Goal: Complete application form: Complete application form

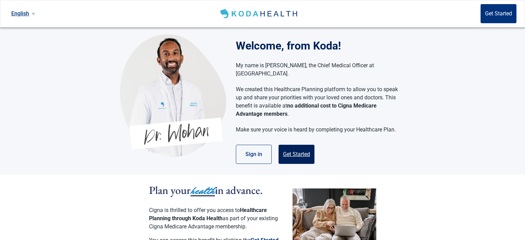
click at [299, 150] on button "Get Started" at bounding box center [297, 154] width 36 height 19
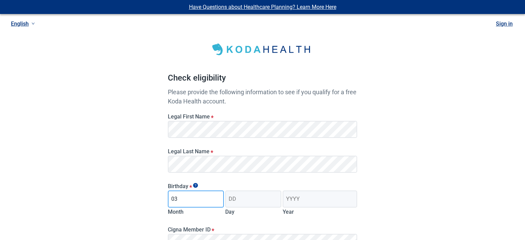
type input "03"
type input "17"
type input "1960"
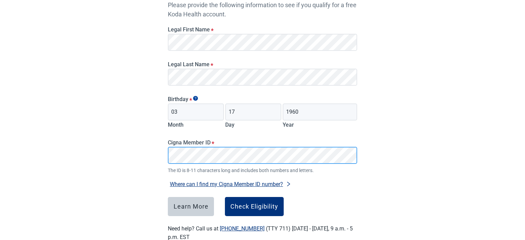
scroll to position [105, 0]
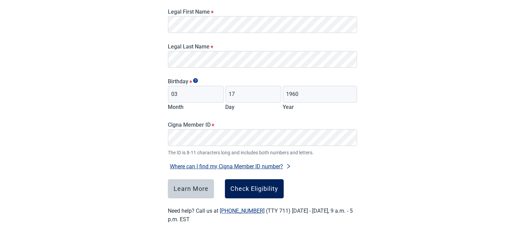
click at [251, 186] on div "Check Eligibility" at bounding box center [254, 189] width 48 height 7
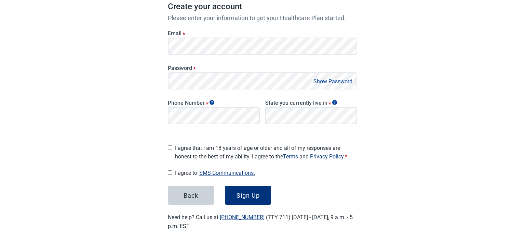
click at [138, 78] on div "Have Questions about Healthcare Planning? Learn More Here English Sign in Great…" at bounding box center [262, 71] width 525 height 353
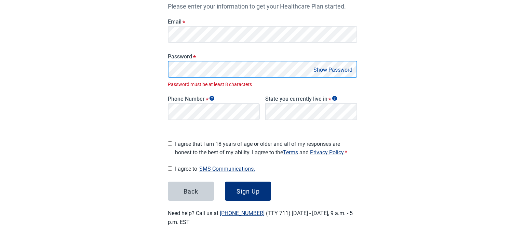
scroll to position [109, 0]
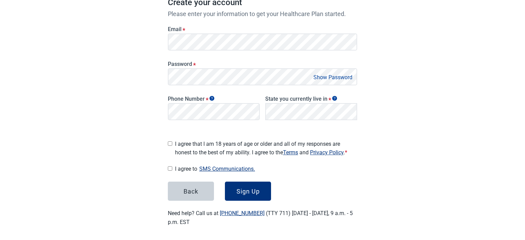
click at [325, 79] on button "Show Password" at bounding box center [333, 77] width 43 height 9
click at [170, 142] on input "I agree that I am 18 years of age or older and all of my responses are honest t…" at bounding box center [170, 144] width 4 height 4
checkbox input "true"
click at [171, 168] on input "I agree to SMS Communications." at bounding box center [170, 169] width 4 height 4
click at [170, 167] on input "I agree to SMS Communications." at bounding box center [170, 169] width 4 height 4
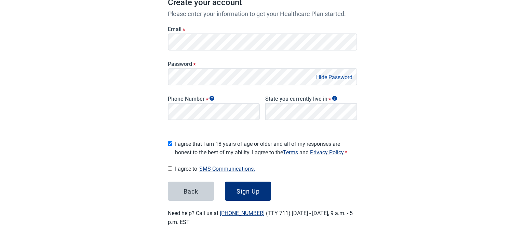
checkbox input "false"
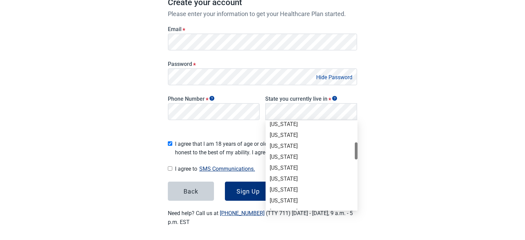
scroll to position [113, 0]
click at [279, 199] on div "[US_STATE]" at bounding box center [312, 201] width 84 height 8
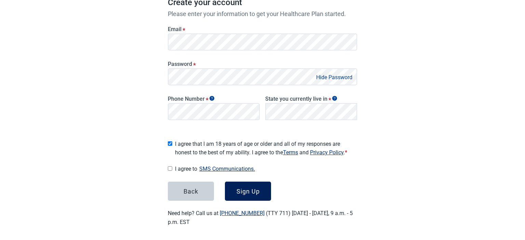
click at [261, 183] on button "Sign Up" at bounding box center [248, 191] width 46 height 19
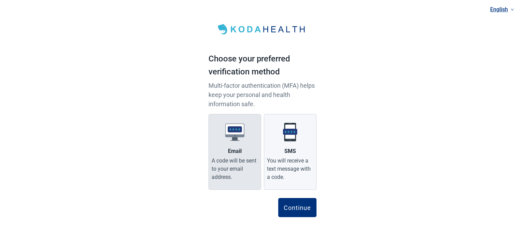
click at [230, 145] on label "Email A code will be sent to your email address." at bounding box center [235, 152] width 53 height 76
click at [0, 0] on input "Email A code will be sent to your email address." at bounding box center [0, 0] width 0 height 0
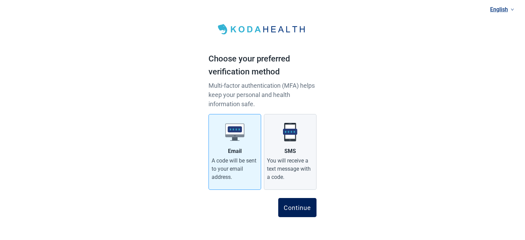
click at [293, 213] on button "Continue" at bounding box center [297, 207] width 38 height 19
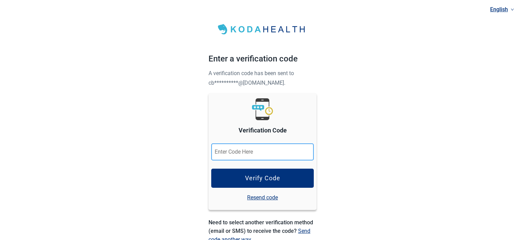
paste input "363681"
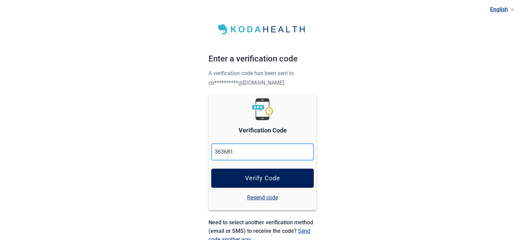
type input "363681"
click at [296, 181] on button "Verify Code" at bounding box center [262, 178] width 103 height 19
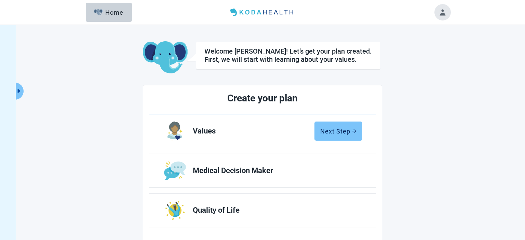
click at [333, 132] on div "Next Step" at bounding box center [338, 131] width 36 height 7
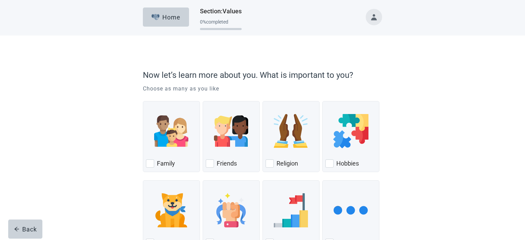
scroll to position [53, 0]
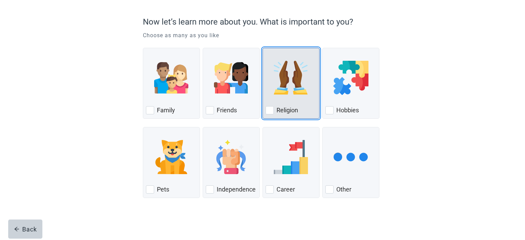
click at [281, 108] on label "Religion" at bounding box center [288, 110] width 22 height 8
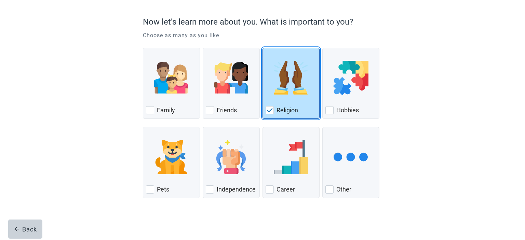
checkbox input "true"
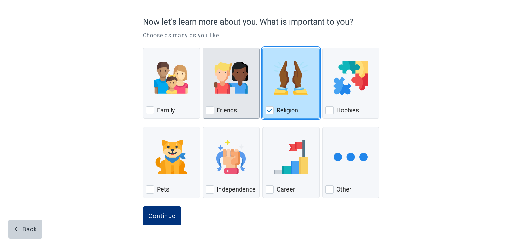
click at [228, 111] on label "Friends" at bounding box center [227, 110] width 20 height 8
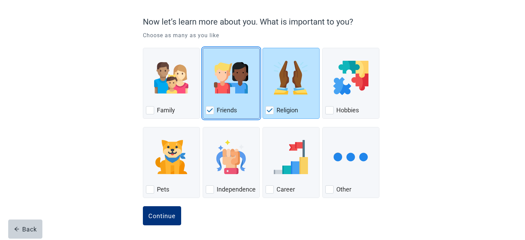
checkbox input "true"
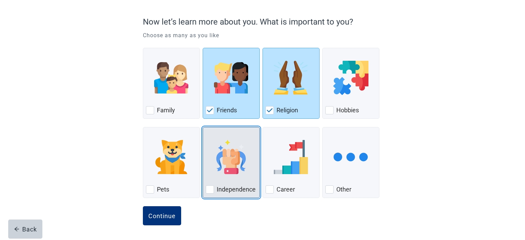
click at [222, 170] on img "Independence, checkbox, not checked" at bounding box center [231, 157] width 34 height 34
click at [203, 128] on input "Independence" at bounding box center [203, 127] width 0 height 0
checkbox input "true"
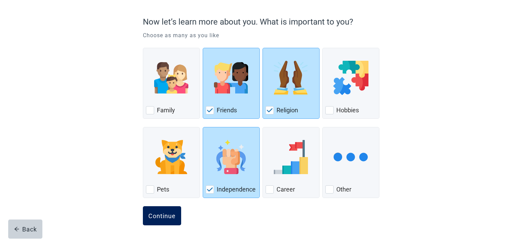
click at [164, 219] on div "Continue" at bounding box center [161, 216] width 27 height 7
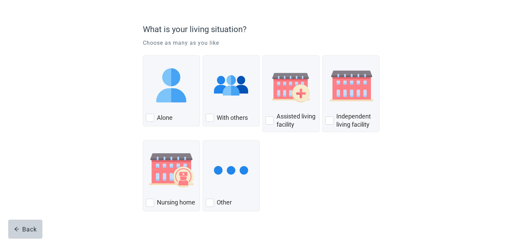
scroll to position [48, 0]
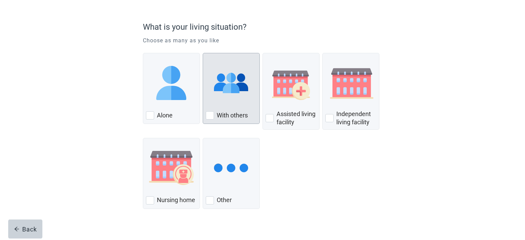
click at [227, 112] on label "With others" at bounding box center [232, 115] width 31 height 8
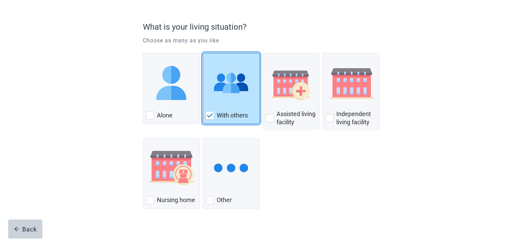
checkbox input "true"
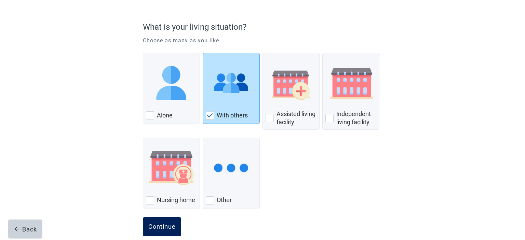
click at [168, 227] on div "Continue" at bounding box center [161, 227] width 27 height 7
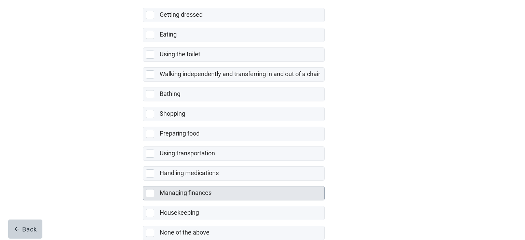
scroll to position [136, 0]
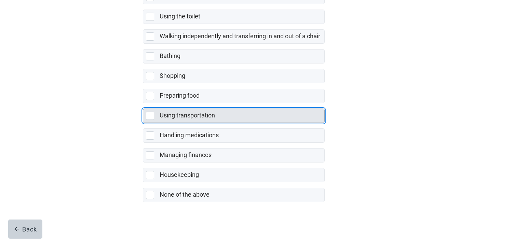
click at [189, 115] on label "Using transportation" at bounding box center [187, 115] width 55 height 7
checkbox input "true"
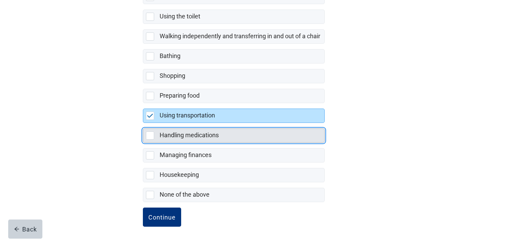
click at [159, 132] on div "Handling medications" at bounding box center [233, 136] width 181 height 14
click at [143, 123] on input "Handling medications" at bounding box center [143, 123] width 0 height 0
checkbox input "true"
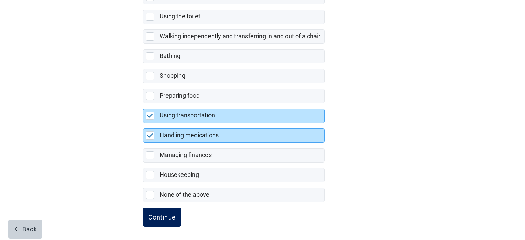
click at [161, 215] on div "Continue" at bounding box center [161, 217] width 27 height 7
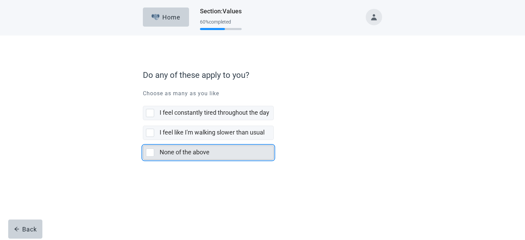
click at [182, 157] on div "None of the above" at bounding box center [217, 153] width 114 height 14
click at [143, 141] on input "None of the above" at bounding box center [143, 140] width 0 height 0
checkbox input "true"
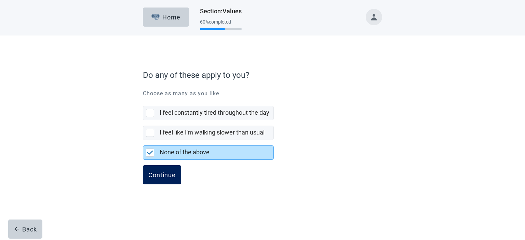
click at [165, 173] on div "Continue" at bounding box center [161, 175] width 27 height 7
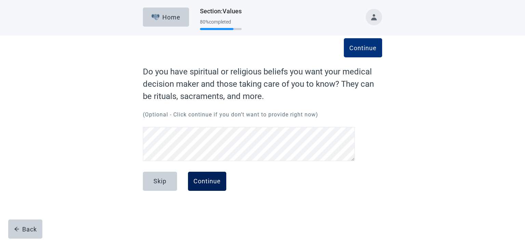
click at [218, 178] on div "Continue" at bounding box center [207, 181] width 27 height 7
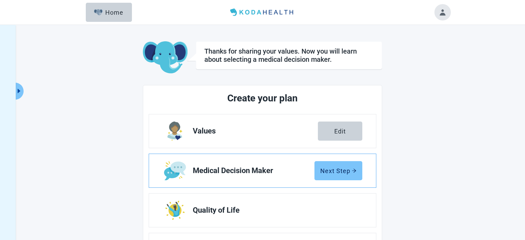
click at [328, 172] on div "Next Step" at bounding box center [338, 171] width 36 height 7
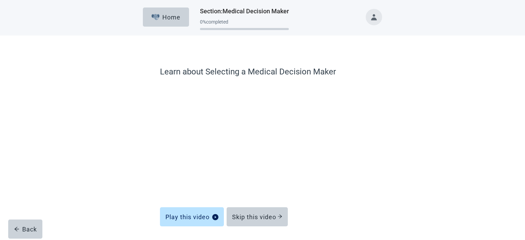
scroll to position [23, 0]
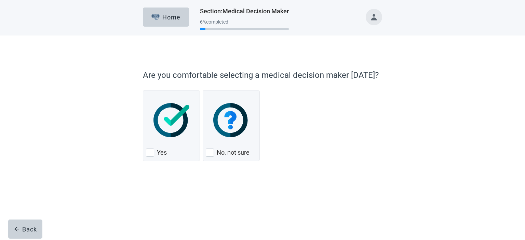
click at [261, 193] on form "Are you comfortable selecting a medical decision maker [DATE]? Yes No, not sure…" at bounding box center [262, 135] width 239 height 138
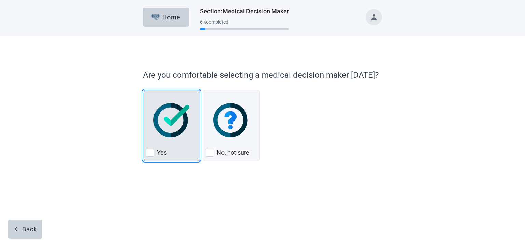
click at [170, 120] on img "Yes, checkbox, not checked" at bounding box center [172, 120] width 36 height 34
click at [143, 91] on input "Yes" at bounding box center [143, 90] width 0 height 0
checkbox input "true"
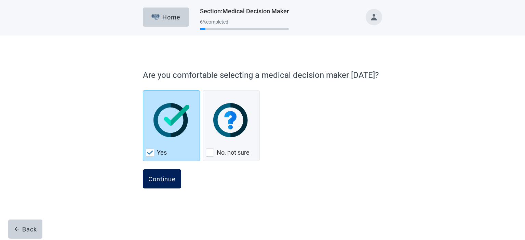
click at [170, 180] on div "Continue" at bounding box center [161, 179] width 27 height 7
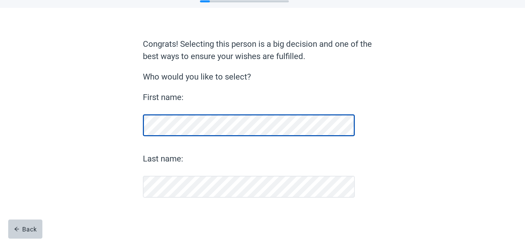
scroll to position [27, 0]
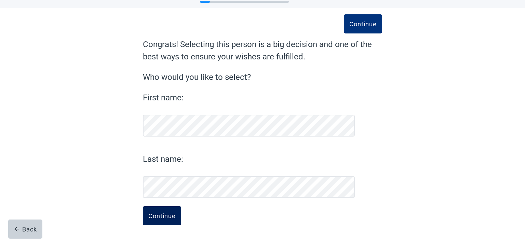
click at [160, 214] on div "Continue" at bounding box center [161, 216] width 27 height 7
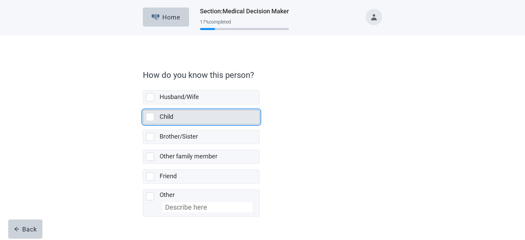
click at [158, 115] on div "Child" at bounding box center [201, 117] width 116 height 14
click at [143, 105] on input "Child" at bounding box center [143, 105] width 0 height 0
checkbox input "true"
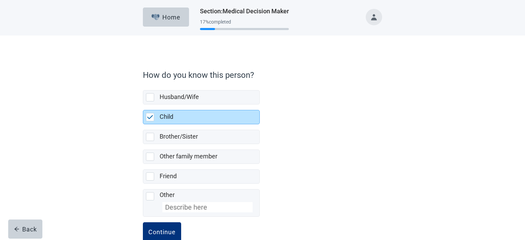
scroll to position [15, 0]
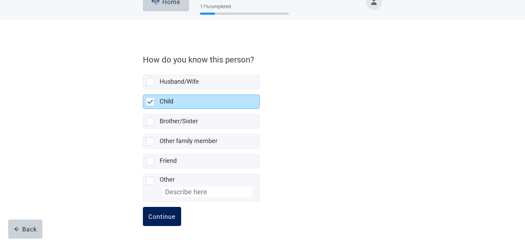
click at [151, 219] on div "Continue" at bounding box center [161, 216] width 27 height 7
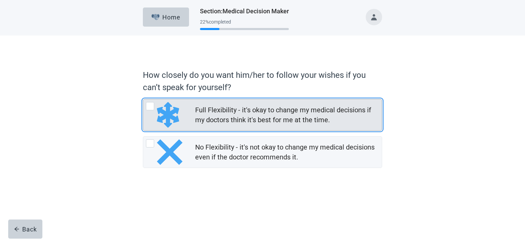
click at [209, 111] on div "Full Flexibility - it's okay to change my medical decisions if my doctors think…" at bounding box center [286, 115] width 183 height 20
click at [143, 100] on input "Full Flexibility - it's okay to change my medical decisions if my doctors think…" at bounding box center [143, 99] width 0 height 0
radio input "true"
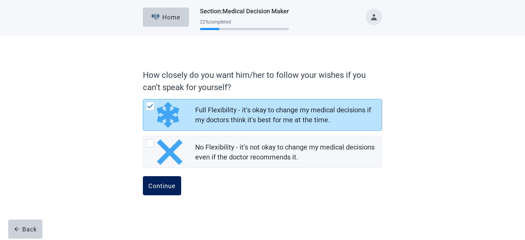
click at [156, 187] on div "Continue" at bounding box center [161, 186] width 27 height 7
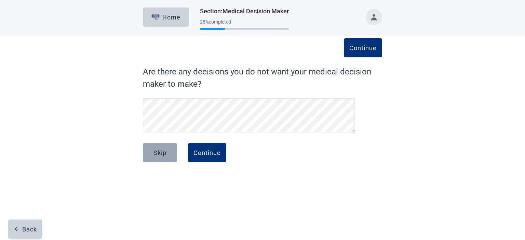
click at [163, 153] on div "Skip" at bounding box center [160, 152] width 13 height 7
click at [204, 144] on button "Continue" at bounding box center [207, 152] width 38 height 19
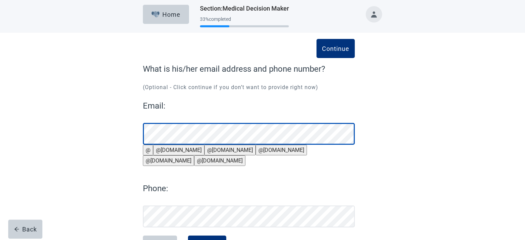
scroll to position [49, 0]
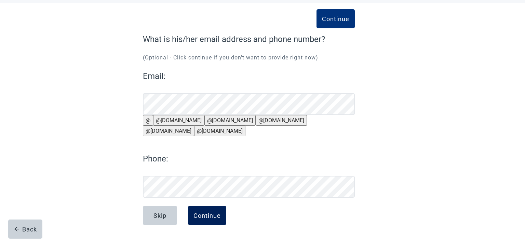
click at [209, 212] on button "Continue" at bounding box center [207, 215] width 38 height 19
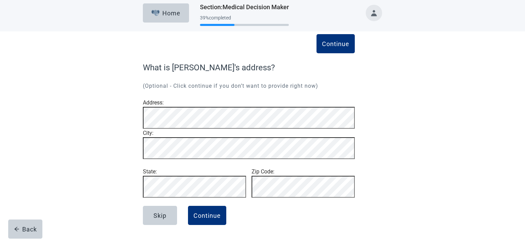
scroll to position [26, 0]
click at [205, 220] on button "Continue" at bounding box center [207, 215] width 38 height 19
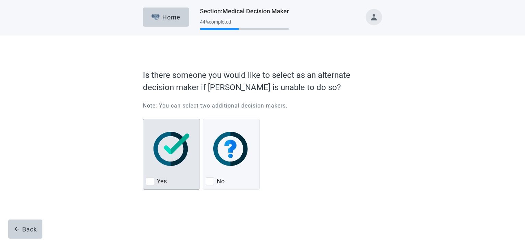
click at [156, 146] on img "Yes, checkbox, not checked" at bounding box center [172, 149] width 36 height 34
click at [143, 119] on input "Yes" at bounding box center [143, 119] width 0 height 0
checkbox input "true"
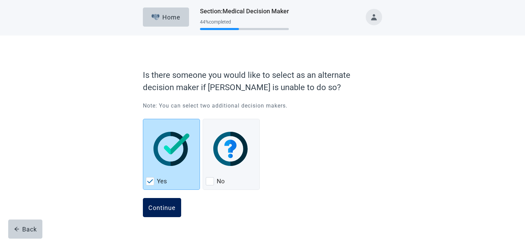
click at [159, 207] on div "Continue" at bounding box center [161, 208] width 27 height 7
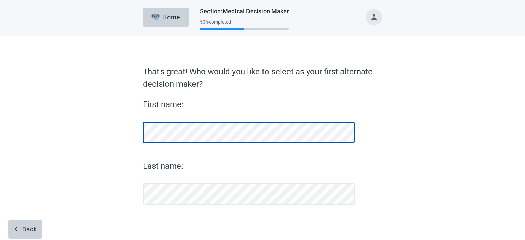
scroll to position [7, 0]
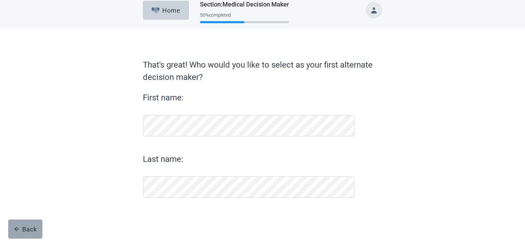
click at [25, 235] on button "Back" at bounding box center [25, 229] width 34 height 19
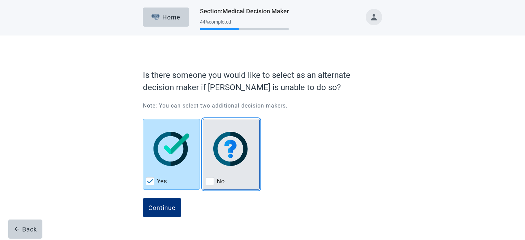
click at [234, 156] on img "No, checkbox, not checked" at bounding box center [231, 149] width 36 height 34
click at [203, 119] on input "No" at bounding box center [203, 119] width 0 height 0
checkbox input "true"
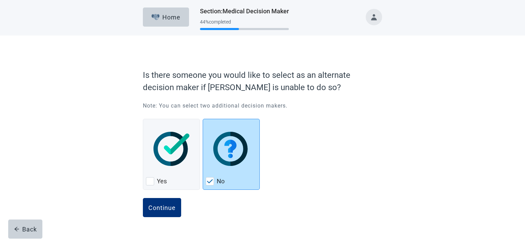
checkbox input "false"
click at [155, 213] on button "Continue" at bounding box center [162, 207] width 38 height 19
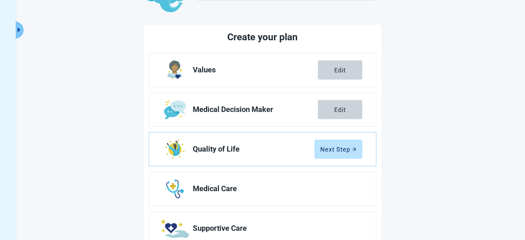
scroll to position [62, 0]
click at [348, 146] on div "Next Step" at bounding box center [338, 149] width 36 height 7
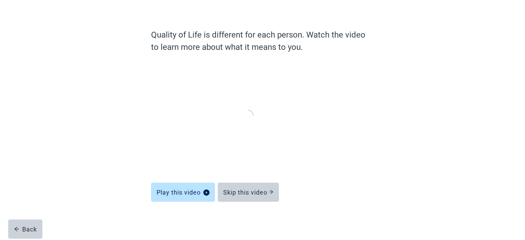
scroll to position [36, 0]
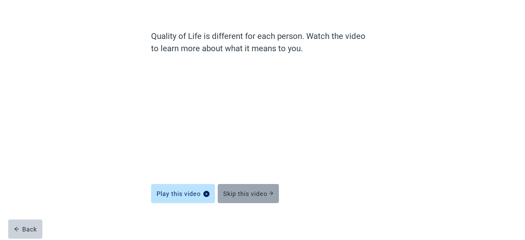
click at [260, 185] on button "Skip this video" at bounding box center [248, 193] width 61 height 19
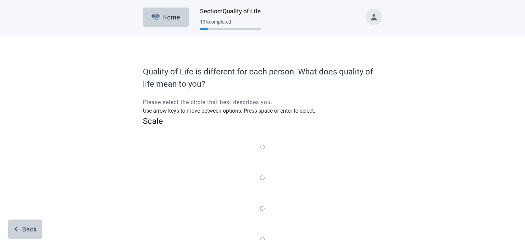
click at [265, 236] on label "Main content" at bounding box center [262, 240] width 4 height 9
click at [265, 237] on input "Quality of life scale: 75 out of 100. 75% between extremes" at bounding box center [262, 239] width 4 height 4
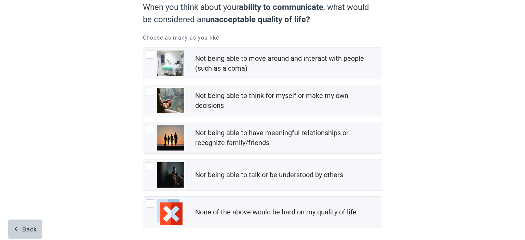
scroll to position [68, 0]
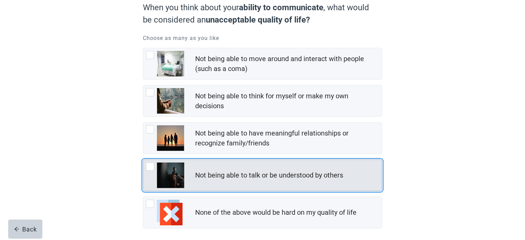
click at [223, 172] on div "Not being able to talk or be understood by others" at bounding box center [269, 176] width 148 height 10
click at [143, 160] on input "Not being able to talk or be understood by others" at bounding box center [143, 160] width 0 height 0
checkbox input "true"
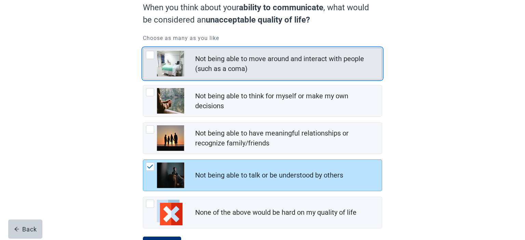
click at [223, 60] on div "Not being able to move around and interact with people (such as a coma)" at bounding box center [286, 64] width 183 height 20
click at [143, 48] on input "Not being able to move around and interact with people (such as a coma)" at bounding box center [143, 48] width 0 height 0
checkbox input "true"
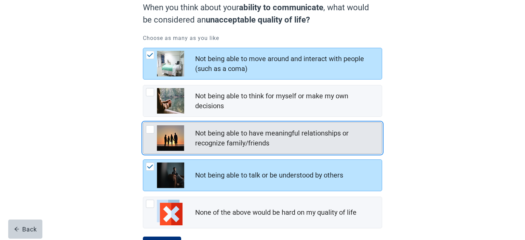
click at [256, 137] on div "Not being able to have meaningful relationships or recognize family/friends" at bounding box center [286, 139] width 183 height 20
click at [143, 123] on input "Not being able to have meaningful relationships or recognize family/friends" at bounding box center [143, 122] width 0 height 0
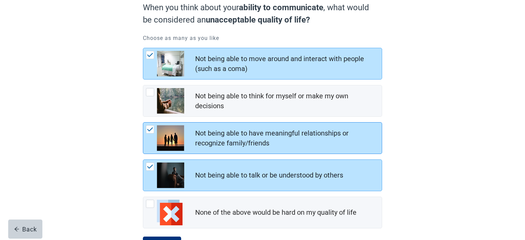
click at [256, 137] on div "Not being able to have meaningful relationships or recognize family/friends" at bounding box center [286, 139] width 183 height 20
click at [143, 123] on input "Not being able to have meaningful relationships or recognize family/friends" at bounding box center [143, 122] width 0 height 0
checkbox input "false"
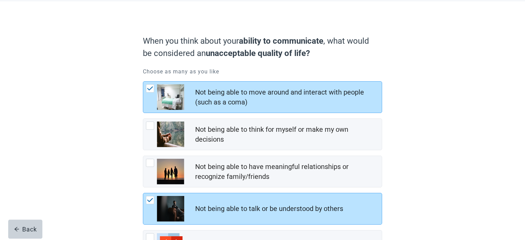
scroll to position [97, 0]
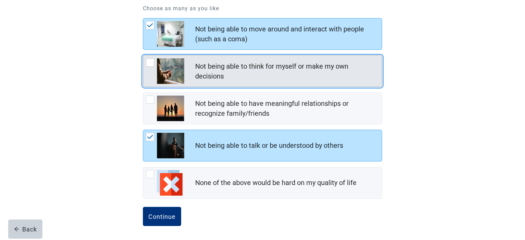
click at [222, 68] on div "Not being able to think for myself or make my own decisions" at bounding box center [286, 72] width 183 height 20
click at [143, 56] on input "Not being able to think for myself or make my own decisions" at bounding box center [143, 55] width 0 height 0
checkbox input "true"
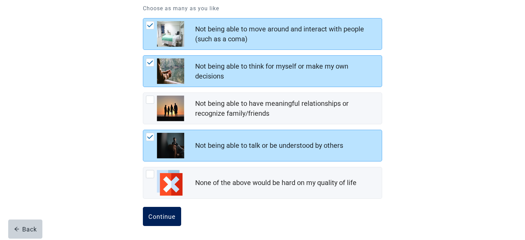
click at [153, 211] on button "Continue" at bounding box center [162, 216] width 38 height 19
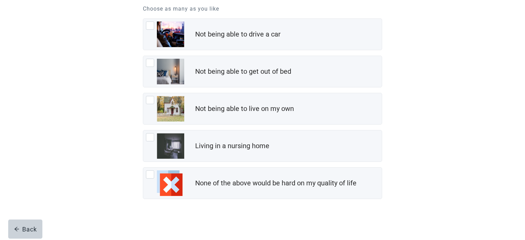
scroll to position [97, 0]
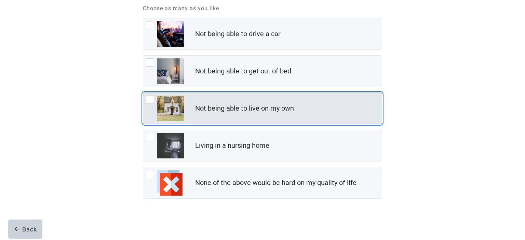
click at [202, 105] on div "Not being able to live on my own" at bounding box center [244, 109] width 99 height 10
click at [143, 93] on input "Not being able to live on my own" at bounding box center [143, 93] width 0 height 0
checkbox input "true"
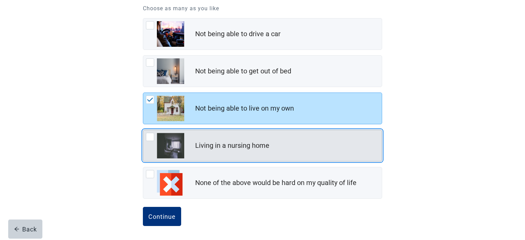
click at [217, 145] on div "Living in a nursing home" at bounding box center [232, 146] width 74 height 10
click at [143, 130] on input "Living in a nursing home" at bounding box center [143, 130] width 0 height 0
checkbox input "true"
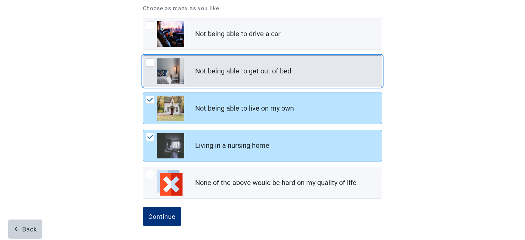
click at [213, 69] on div "Not being able to get out of bed" at bounding box center [243, 71] width 96 height 10
click at [143, 56] on input "Not being able to get out of bed" at bounding box center [143, 55] width 0 height 0
checkbox input "true"
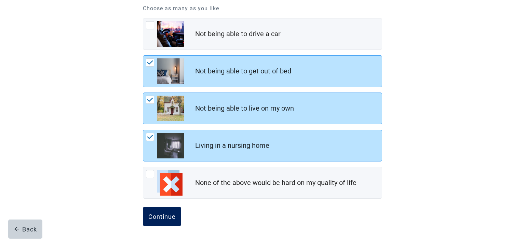
click at [149, 217] on div "Continue" at bounding box center [161, 216] width 27 height 7
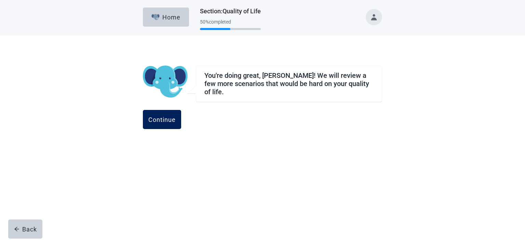
click at [181, 118] on button "Continue" at bounding box center [162, 119] width 38 height 19
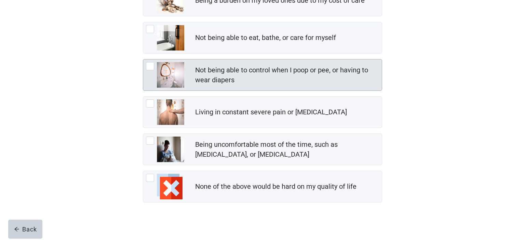
scroll to position [131, 0]
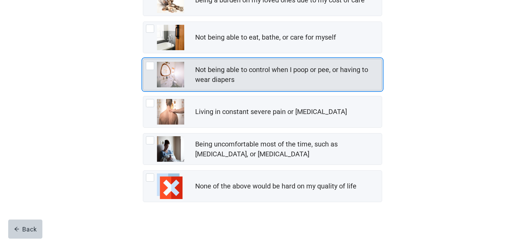
click at [217, 71] on div "Not being able to control when I poop or pee, or having to wear diapers" at bounding box center [286, 75] width 183 height 20
click at [143, 59] on input "Not being able to control when I poop or pee, or having to wear diapers" at bounding box center [143, 59] width 0 height 0
checkbox input "true"
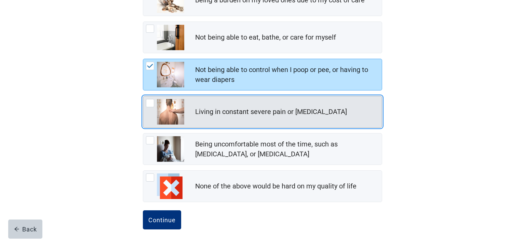
click at [225, 117] on div "Living in constant severe pain or [MEDICAL_DATA]" at bounding box center [288, 112] width 187 height 14
click at [143, 96] on input "Living in constant severe pain or [MEDICAL_DATA]" at bounding box center [143, 96] width 0 height 0
checkbox input "true"
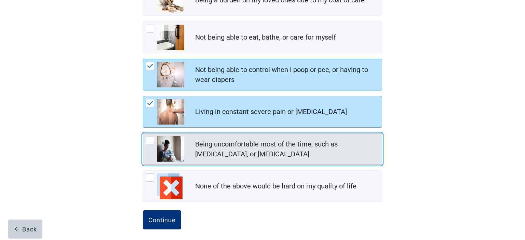
click at [266, 148] on div "Being uncomfortable most of the time, such as [MEDICAL_DATA], or [MEDICAL_DATA]" at bounding box center [286, 150] width 183 height 20
click at [143, 134] on input "Being uncomfortable most of the time, such as [MEDICAL_DATA], or [MEDICAL_DATA]" at bounding box center [143, 133] width 0 height 0
checkbox input "true"
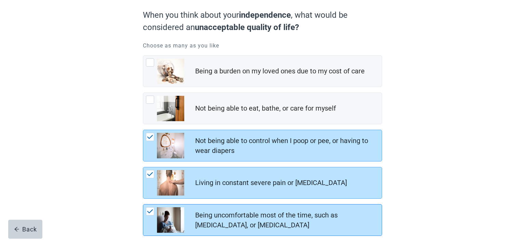
scroll to position [58, 0]
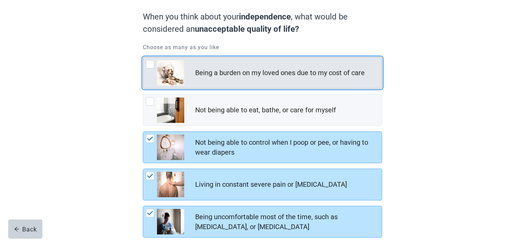
click at [230, 73] on div "Being a burden on my loved ones due to my cost of care" at bounding box center [280, 73] width 170 height 10
click at [143, 57] on input "Being a burden on my loved ones due to my cost of care" at bounding box center [143, 57] width 0 height 0
checkbox input "true"
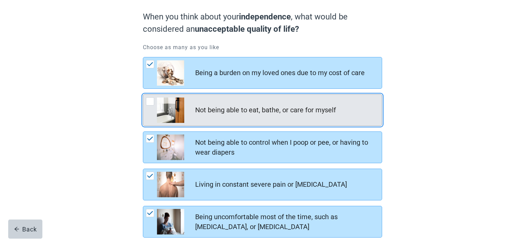
click at [227, 103] on div "Not being able to eat, bathe, or care for myself" at bounding box center [262, 110] width 239 height 31
click at [143, 95] on input "Not being able to eat, bathe, or care for myself" at bounding box center [143, 94] width 0 height 0
checkbox input "true"
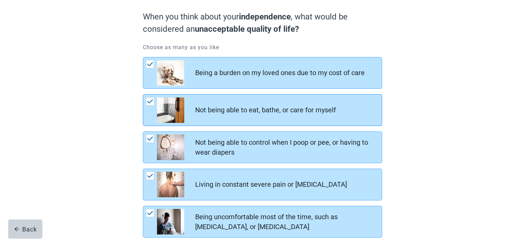
scroll to position [135, 0]
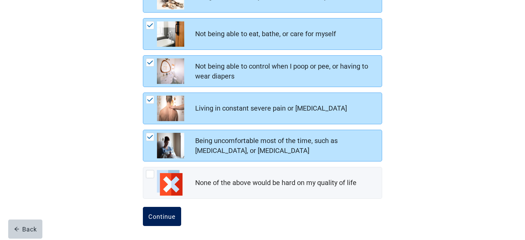
click at [161, 219] on div "Continue" at bounding box center [161, 216] width 27 height 7
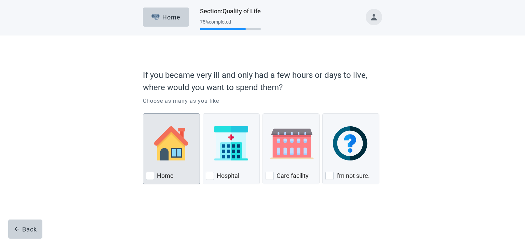
click at [192, 143] on div "Home, checkbox, not checked" at bounding box center [171, 144] width 51 height 54
click at [143, 114] on input "Home" at bounding box center [143, 114] width 0 height 0
checkbox input "true"
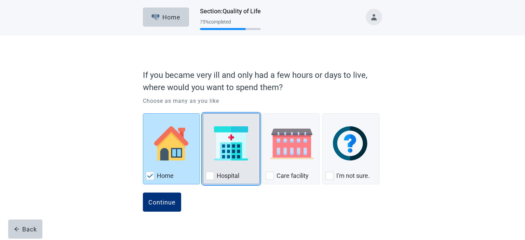
click at [235, 145] on img "Hospital, checkbox, not checked" at bounding box center [231, 144] width 34 height 34
click at [203, 114] on input "Hospital" at bounding box center [203, 114] width 0 height 0
checkbox input "true"
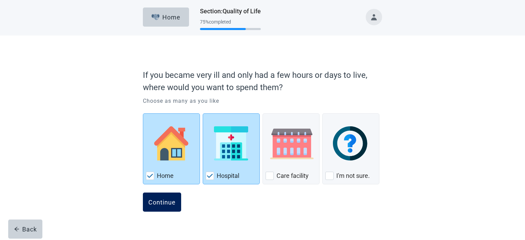
click at [159, 197] on button "Continue" at bounding box center [162, 202] width 38 height 19
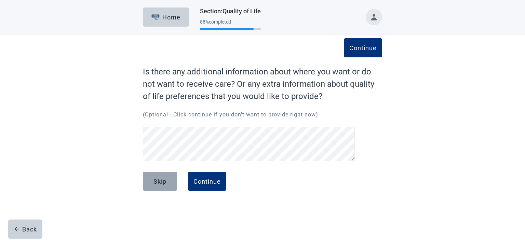
click at [157, 185] on button "Skip" at bounding box center [160, 181] width 34 height 19
click at [206, 179] on div "Continue" at bounding box center [207, 181] width 27 height 7
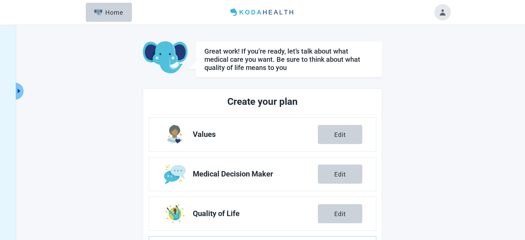
scroll to position [126, 0]
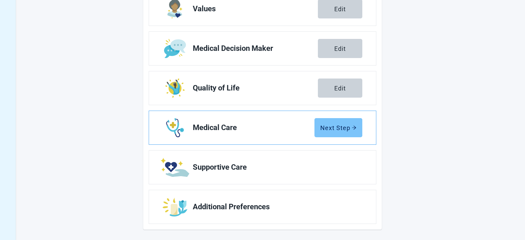
click at [336, 133] on button "Next Step" at bounding box center [339, 127] width 48 height 19
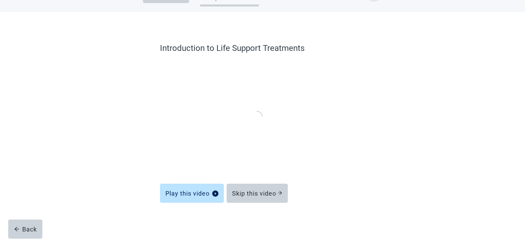
scroll to position [23, 0]
click at [244, 192] on div "Skip this video" at bounding box center [257, 193] width 50 height 7
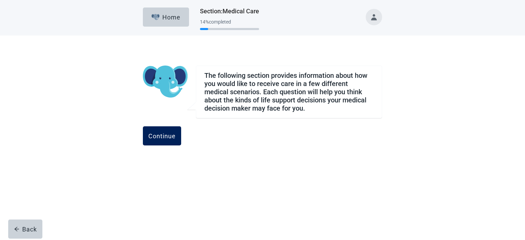
click at [176, 133] on div "Continue" at bounding box center [161, 136] width 27 height 7
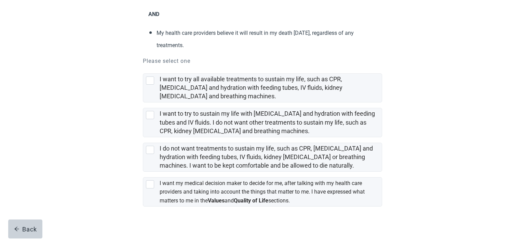
scroll to position [118, 0]
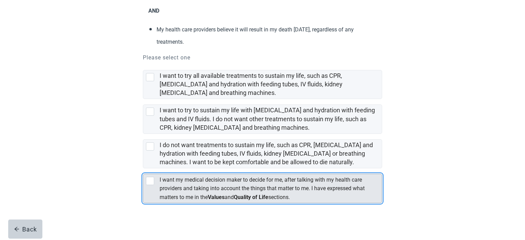
click at [152, 181] on div "[object Object], checkbox, not selected" at bounding box center [150, 181] width 8 height 8
click at [143, 169] on input "I want my medical decision maker to decide for me, after talking with my health…" at bounding box center [143, 169] width 0 height 0
checkbox input "true"
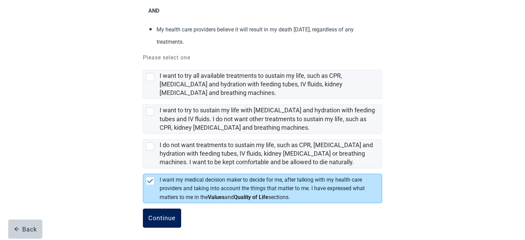
click at [161, 218] on div "Continue" at bounding box center [161, 218] width 27 height 7
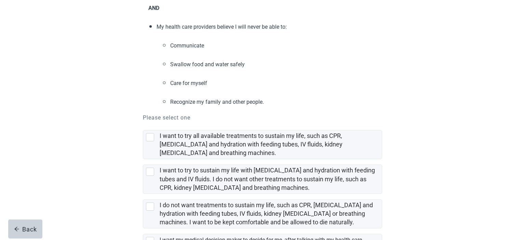
scroll to position [176, 0]
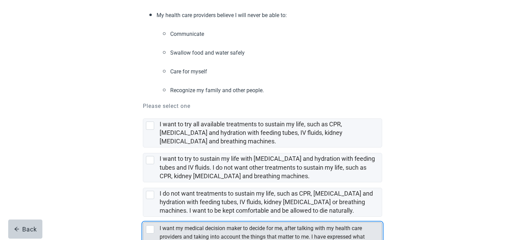
click at [151, 226] on div "[object Object], checkbox, not selected" at bounding box center [150, 230] width 8 height 8
click at [143, 217] on input "I want my medical decision maker to decide for me, after talking with my health…" at bounding box center [143, 217] width 0 height 0
checkbox input "true"
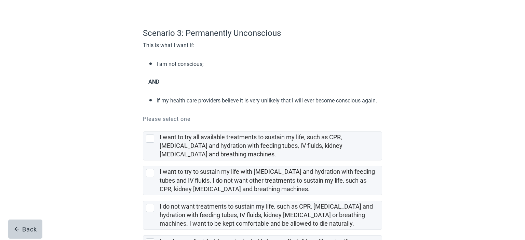
scroll to position [108, 0]
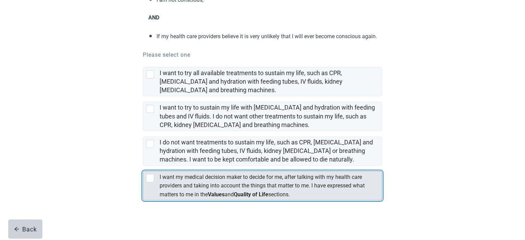
click at [176, 179] on label "I want my medical decision maker to decide for me, after talking with my health…" at bounding box center [262, 186] width 205 height 24
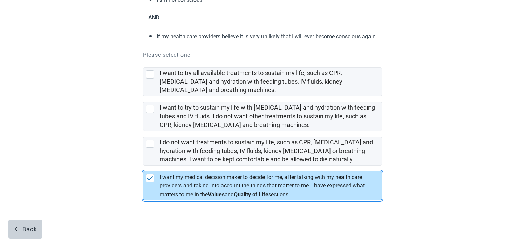
checkbox input "true"
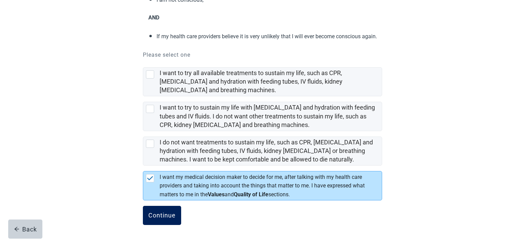
click at [172, 216] on div "Continue" at bounding box center [161, 215] width 27 height 7
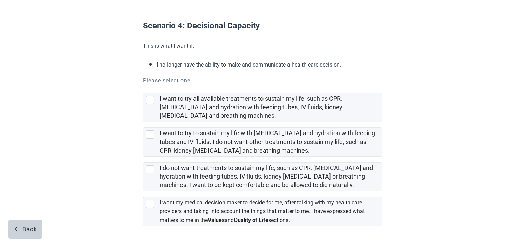
scroll to position [66, 0]
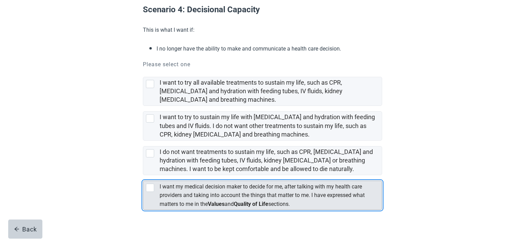
click at [162, 181] on div "I want my medical decision maker to decide for me, after talking with my health…" at bounding box center [271, 195] width 222 height 28
click at [143, 175] on input "I want my medical decision maker to decide for me, after talking with my health…" at bounding box center [143, 175] width 0 height 0
checkbox input "true"
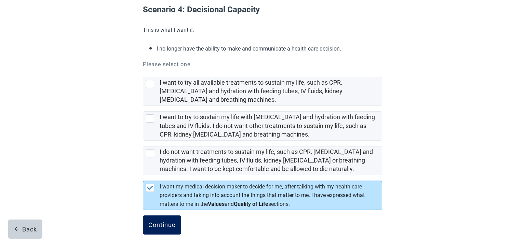
click at [153, 222] on div "Continue" at bounding box center [161, 225] width 27 height 7
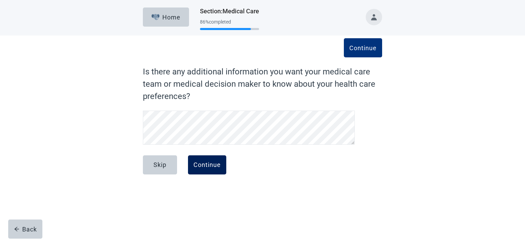
click at [216, 170] on button "Continue" at bounding box center [207, 165] width 38 height 19
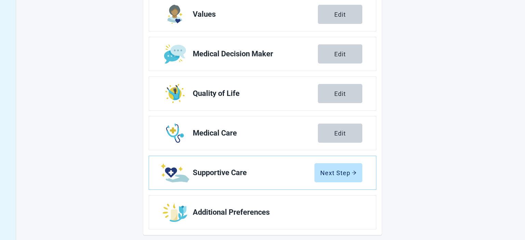
scroll to position [123, 0]
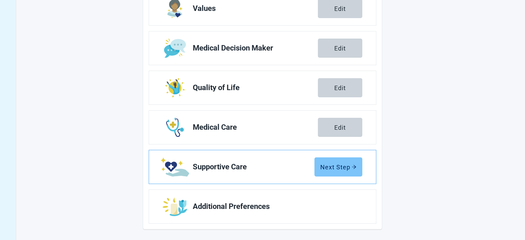
click at [332, 169] on div "Next Step" at bounding box center [338, 167] width 36 height 7
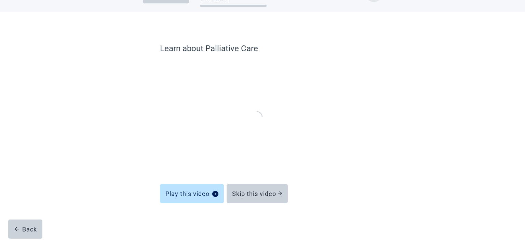
scroll to position [23, 0]
click at [260, 194] on div "Skip this video" at bounding box center [257, 193] width 50 height 7
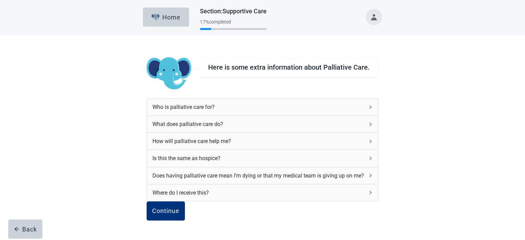
click at [251, 103] on div "Who is palliative care for?" at bounding box center [259, 107] width 212 height 9
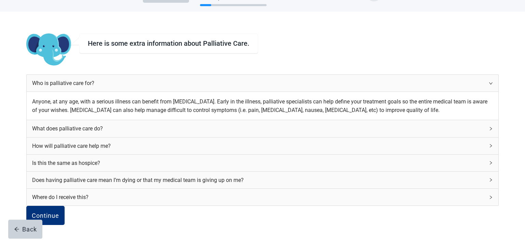
scroll to position [71, 0]
click at [239, 124] on div "What does palliative care do?" at bounding box center [258, 128] width 453 height 9
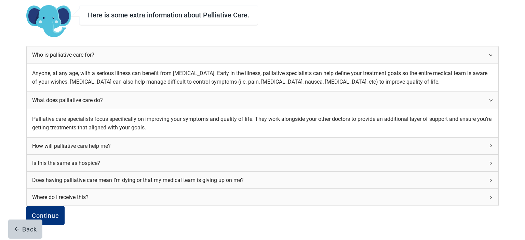
scroll to position [133, 0]
click at [65, 206] on button "Continue" at bounding box center [45, 215] width 38 height 19
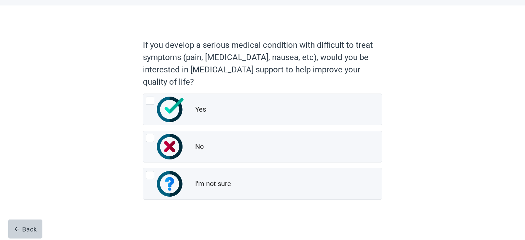
scroll to position [31, 0]
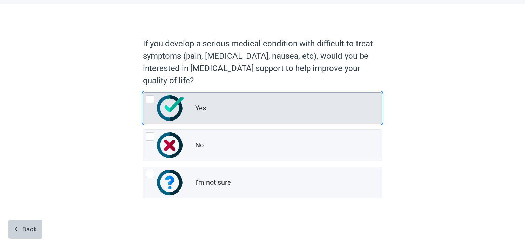
click at [218, 96] on div "Yes" at bounding box center [262, 108] width 239 height 31
click at [143, 93] on input "Yes" at bounding box center [143, 92] width 0 height 0
radio input "true"
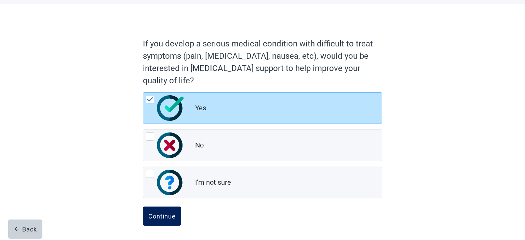
click at [171, 221] on button "Continue" at bounding box center [162, 216] width 38 height 19
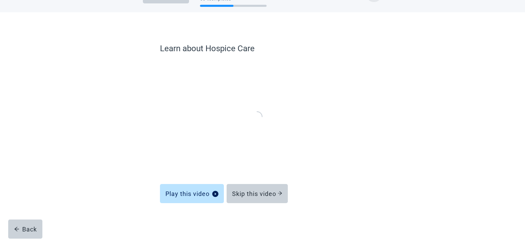
scroll to position [23, 0]
click at [252, 190] on button "Skip this video" at bounding box center [257, 193] width 61 height 19
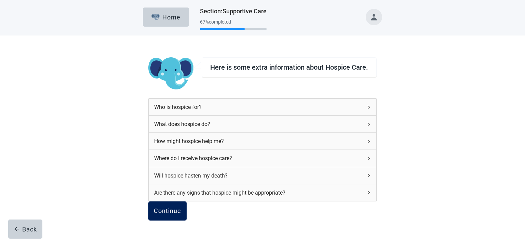
click at [181, 208] on div "Continue" at bounding box center [167, 211] width 27 height 7
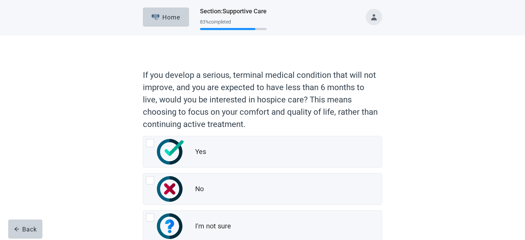
scroll to position [44, 0]
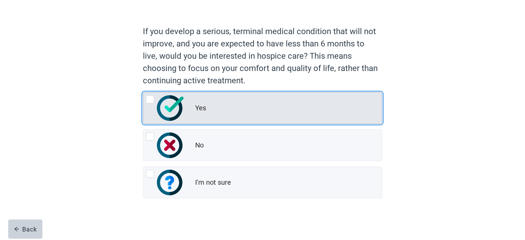
click at [187, 113] on div "Yes" at bounding box center [262, 108] width 239 height 31
click at [143, 93] on input "Yes" at bounding box center [143, 92] width 0 height 0
radio input "true"
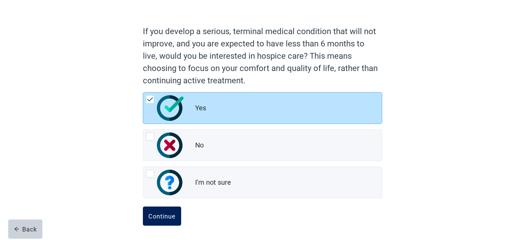
click at [156, 219] on div "Continue" at bounding box center [161, 216] width 27 height 7
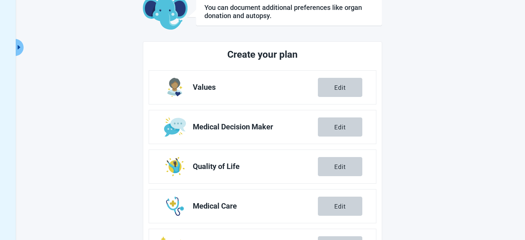
scroll to position [123, 0]
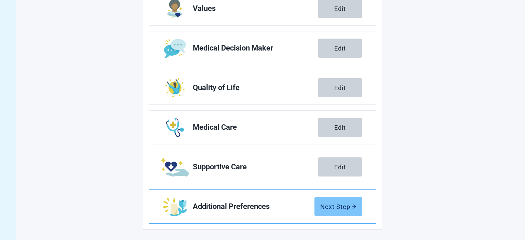
click at [330, 211] on button "Next Step" at bounding box center [339, 206] width 48 height 19
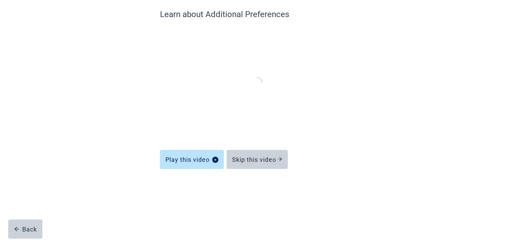
scroll to position [23, 0]
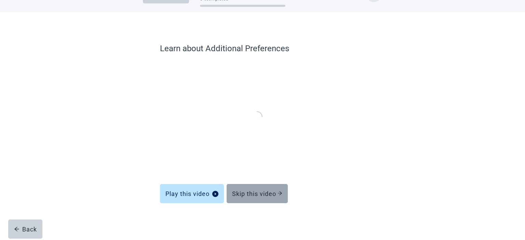
click at [263, 196] on div "Skip this video" at bounding box center [257, 193] width 50 height 7
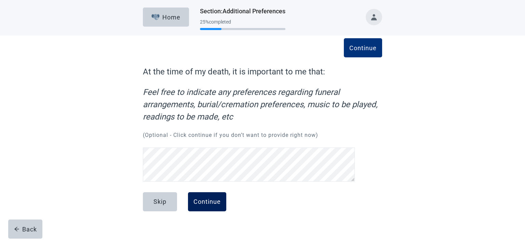
click at [213, 199] on div "Continue" at bounding box center [207, 202] width 27 height 7
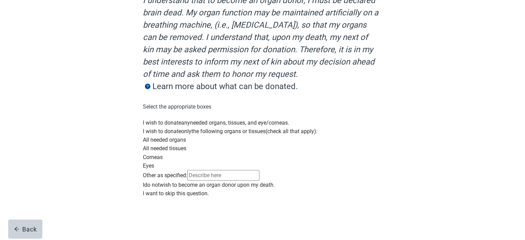
scroll to position [110, 0]
click at [150, 119] on div "Main content" at bounding box center [262, 119] width 239 height 0
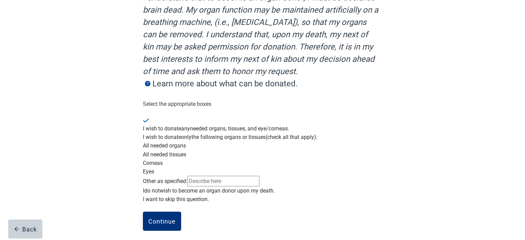
scroll to position [180, 0]
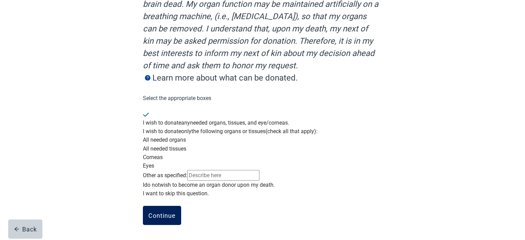
click at [154, 212] on button "Continue" at bounding box center [162, 215] width 38 height 19
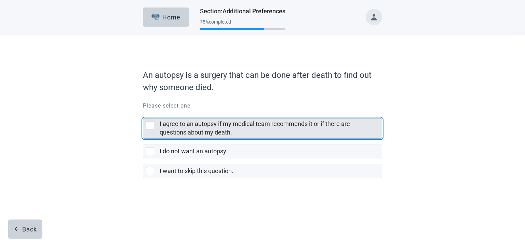
click at [148, 120] on div "I agree to an autopsy if my medical team recommends it or if there are question…" at bounding box center [262, 129] width 239 height 20
click at [143, 113] on input "I agree to an autopsy if my medical team recommends it or if there are question…" at bounding box center [143, 113] width 0 height 0
checkbox input "true"
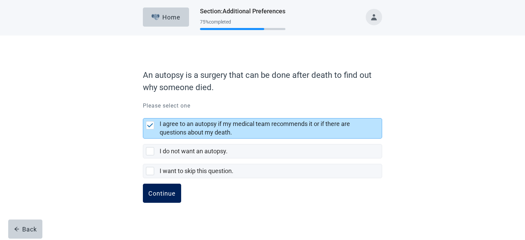
click at [155, 191] on div "Continue" at bounding box center [161, 193] width 27 height 7
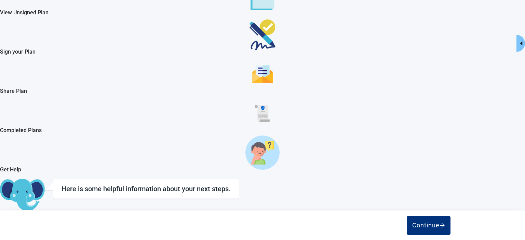
scroll to position [49, 0]
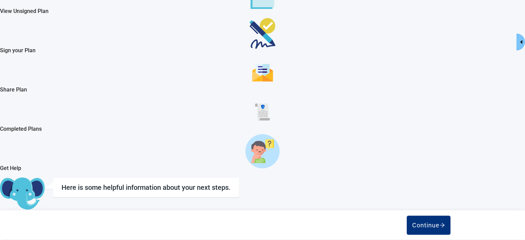
click at [41, 217] on div "Continue" at bounding box center [23, 220] width 36 height 7
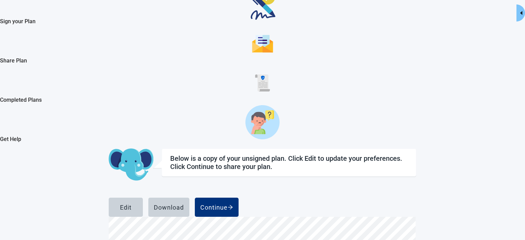
scroll to position [84, 0]
click at [189, 198] on button "Download" at bounding box center [168, 207] width 41 height 19
click at [233, 204] on div "Continue" at bounding box center [216, 207] width 33 height 7
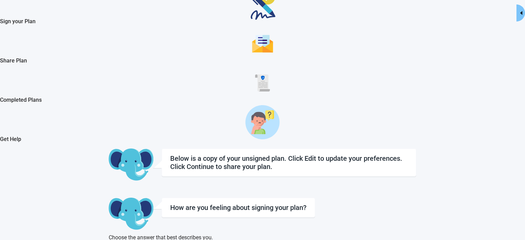
checkbox input "true"
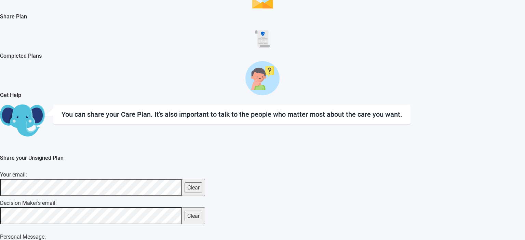
scroll to position [148, 0]
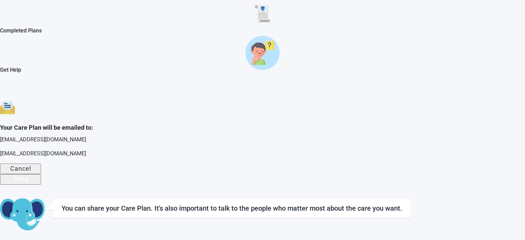
scroll to position [118, 0]
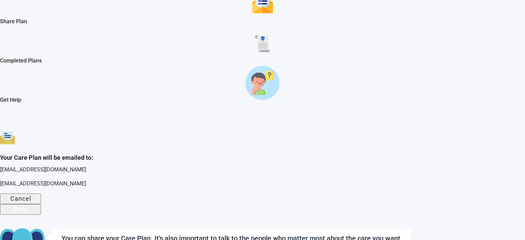
click at [28, 206] on div "Send" at bounding box center [20, 209] width 15 height 7
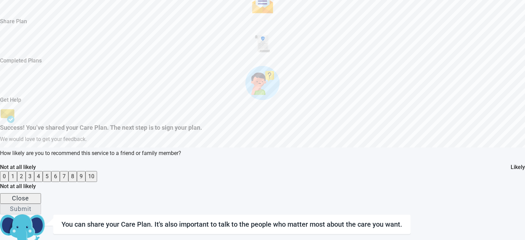
scroll to position [167, 0]
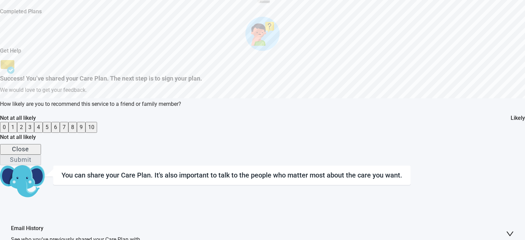
click at [97, 133] on button "10" at bounding box center [91, 127] width 12 height 11
click at [31, 163] on div "Submit" at bounding box center [21, 159] width 22 height 7
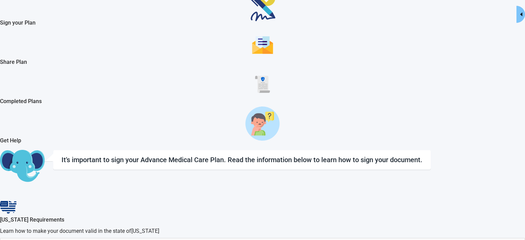
scroll to position [77, 0]
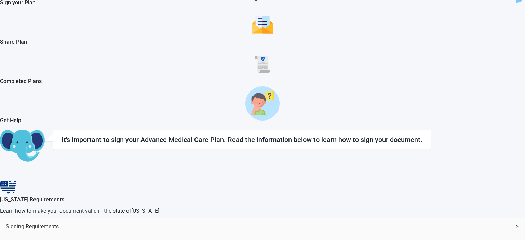
scroll to position [0, 0]
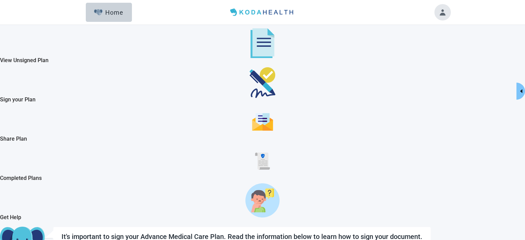
click at [444, 10] on button "Toggle account menu" at bounding box center [443, 12] width 16 height 16
click at [111, 10] on div "Home" at bounding box center [108, 12] width 29 height 7
